Goal: Task Accomplishment & Management: Manage account settings

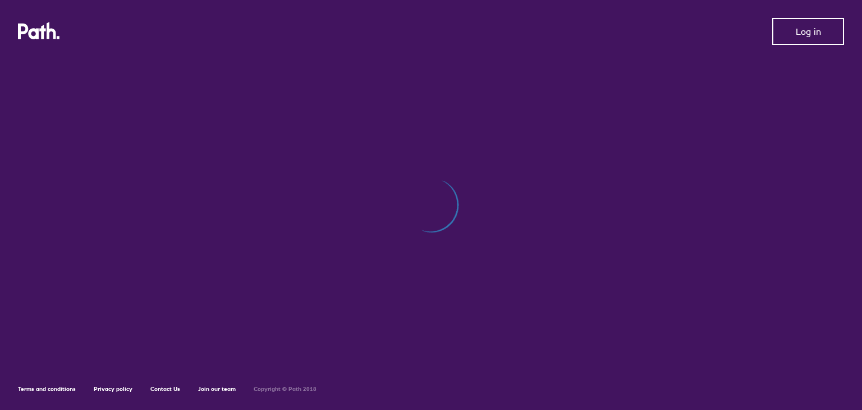
click at [808, 33] on span "Log in" at bounding box center [808, 31] width 25 height 10
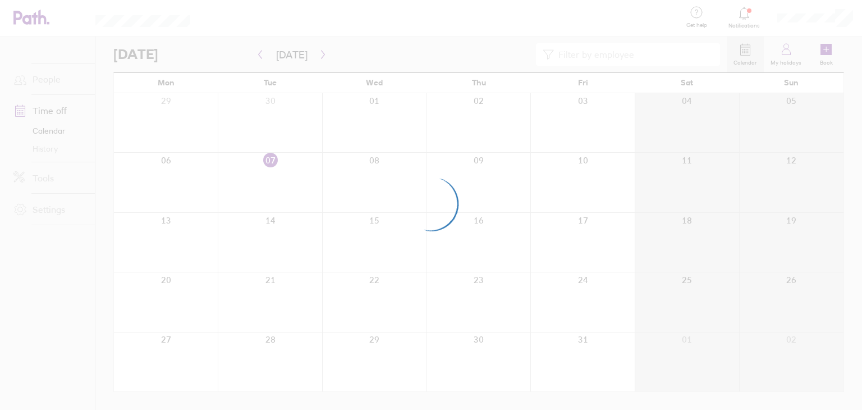
click at [344, 232] on div at bounding box center [431, 205] width 862 height 410
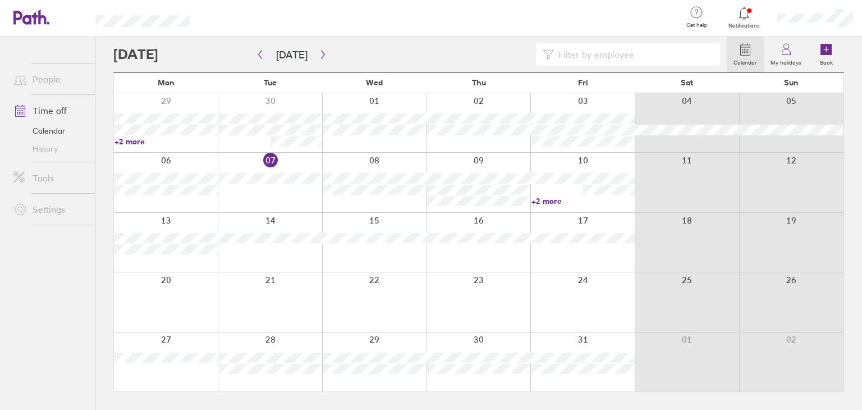
click at [747, 51] on circle at bounding box center [746, 50] width 1 height 1
click at [46, 110] on link "Time off" at bounding box center [49, 110] width 90 height 22
click at [320, 53] on icon "button" at bounding box center [323, 54] width 8 height 9
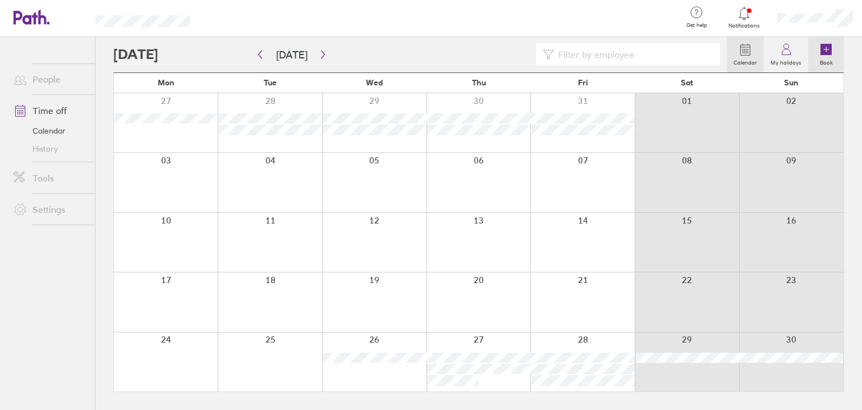
click at [826, 49] on g at bounding box center [825, 49] width 11 height 11
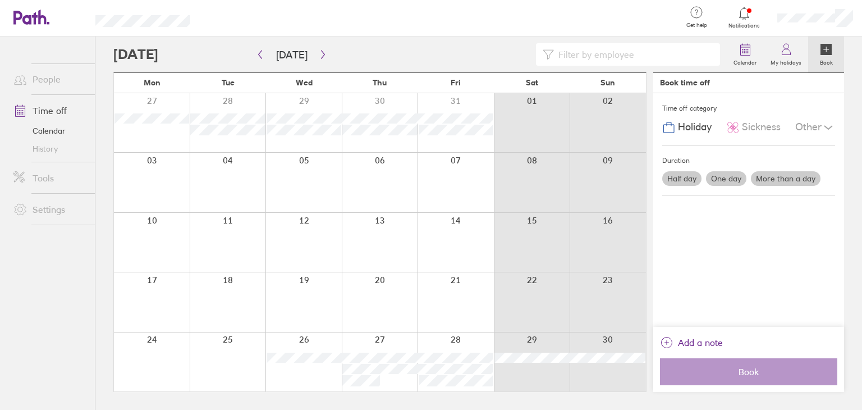
click at [470, 177] on div at bounding box center [455, 182] width 76 height 59
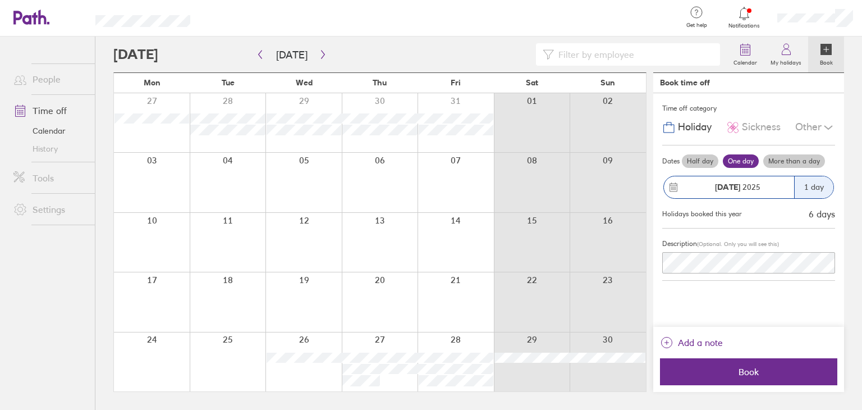
click at [739, 162] on label "One day" at bounding box center [741, 160] width 36 height 13
click at [0, 0] on input "One day" at bounding box center [0, 0] width 0 height 0
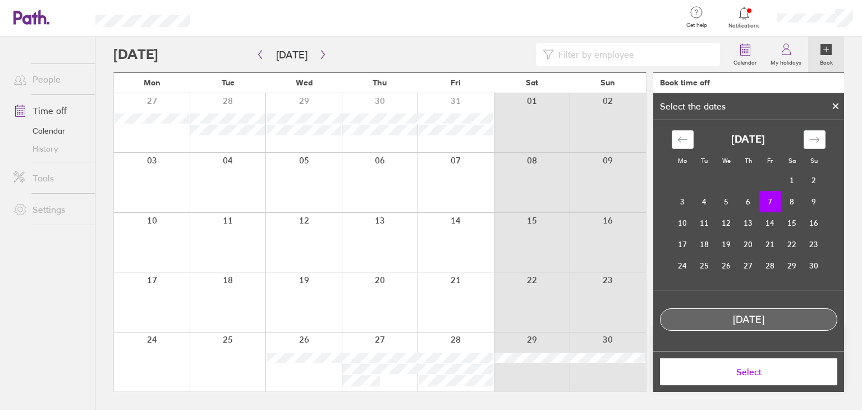
click at [770, 199] on td "7" at bounding box center [770, 201] width 22 height 21
click at [754, 373] on span "Select" at bounding box center [749, 371] width 162 height 10
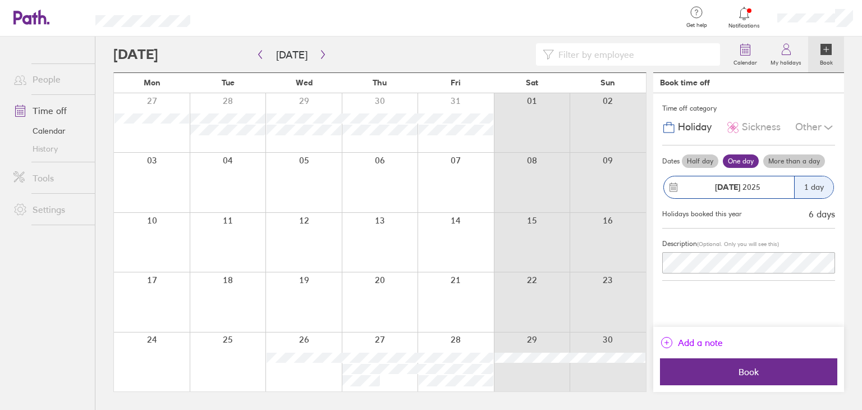
click at [691, 338] on span "Add a note" at bounding box center [700, 342] width 45 height 18
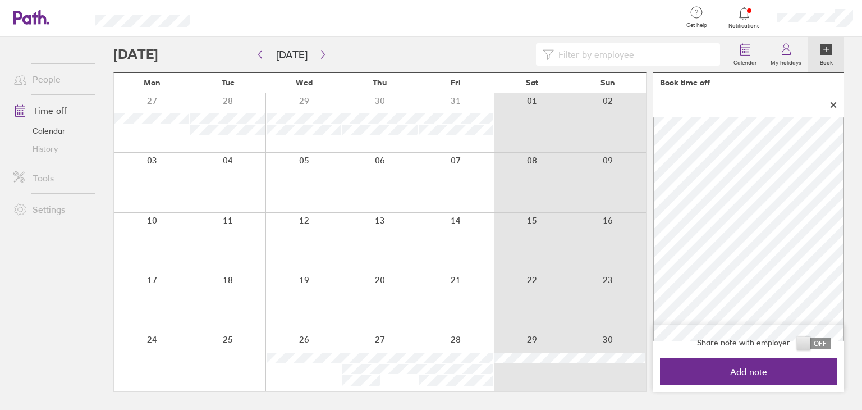
click at [819, 339] on span at bounding box center [814, 343] width 34 height 11
click at [830, 346] on input "checkbox" at bounding box center [830, 346] width 0 height 0
drag, startPoint x: 754, startPoint y: 371, endPoint x: 752, endPoint y: 362, distance: 8.6
click at [754, 370] on span "Add note" at bounding box center [749, 371] width 162 height 10
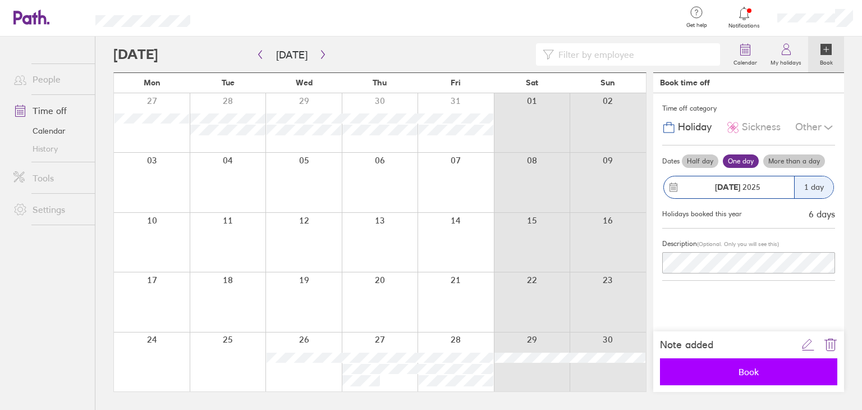
click at [746, 372] on span "Book" at bounding box center [749, 371] width 162 height 10
